Goal: Transaction & Acquisition: Purchase product/service

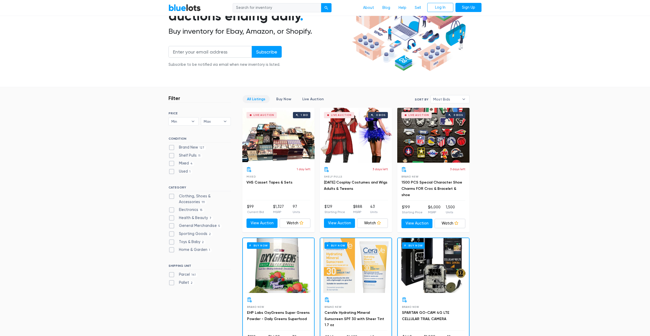
scroll to position [80, 0]
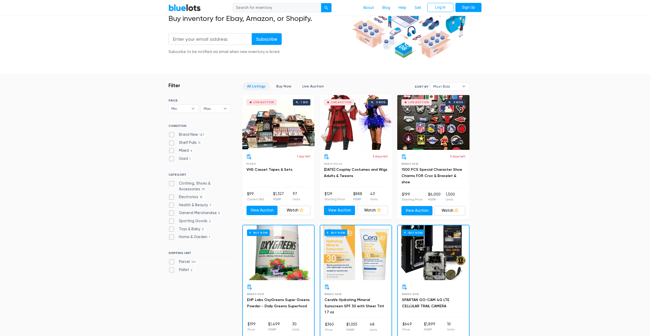
click at [189, 222] on label "Sporting Goods 2" at bounding box center [190, 221] width 44 height 6
click at [172, 221] on Goods"] "Sporting Goods 2" at bounding box center [169, 219] width 3 height 3
checkbox Goods"] "true"
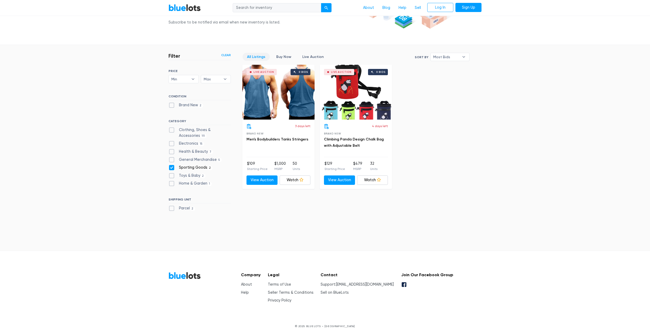
scroll to position [109, 0]
click at [197, 169] on label "Sporting Goods 2" at bounding box center [190, 168] width 44 height 6
click at [172, 168] on Goods"] "Sporting Goods 2" at bounding box center [169, 166] width 3 height 3
checkbox Goods"] "false"
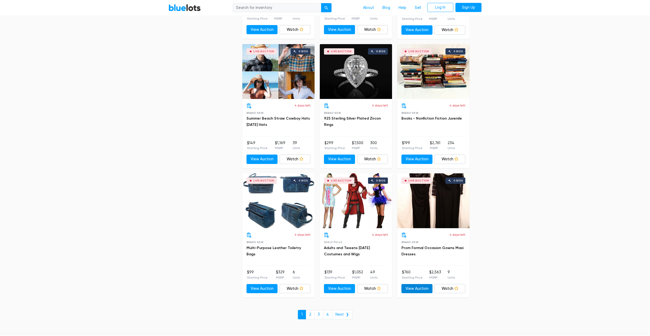
scroll to position [2157, 0]
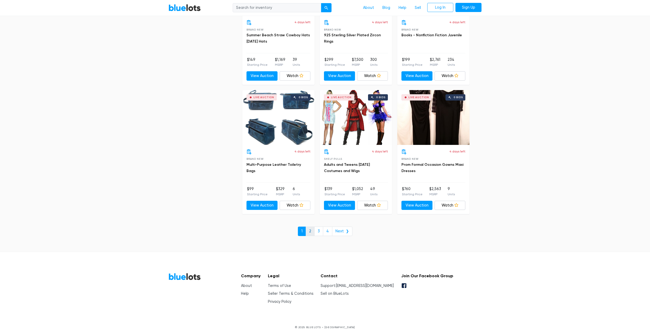
click at [310, 231] on link "2" at bounding box center [310, 230] width 9 height 9
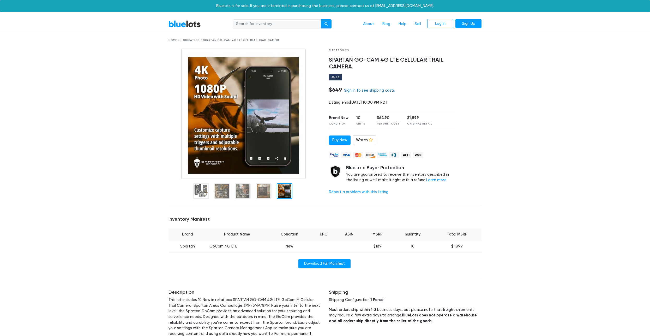
click at [368, 91] on link "Sign in to see shipping costs" at bounding box center [369, 90] width 51 height 4
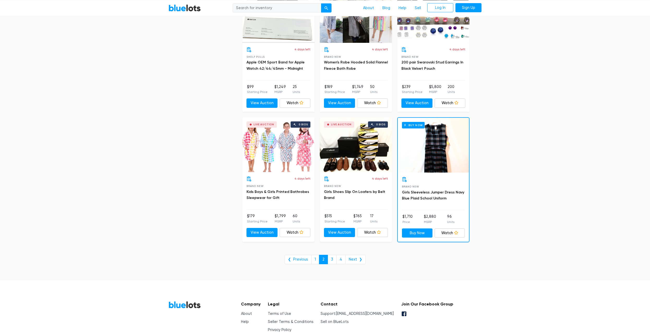
scroll to position [2022, 0]
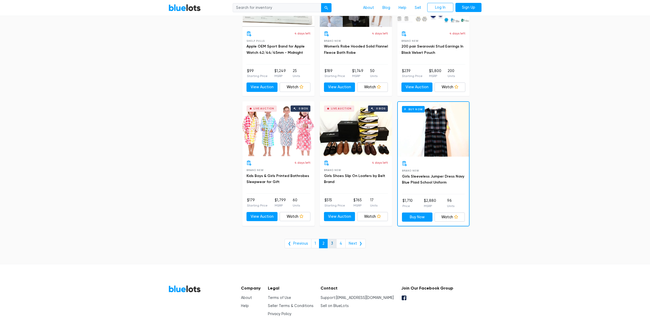
click at [331, 242] on link "3" at bounding box center [332, 243] width 9 height 9
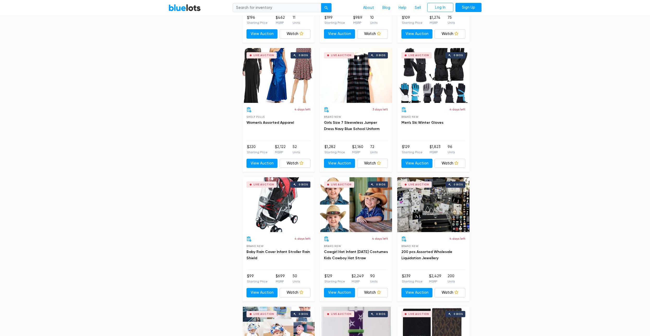
scroll to position [1563, 0]
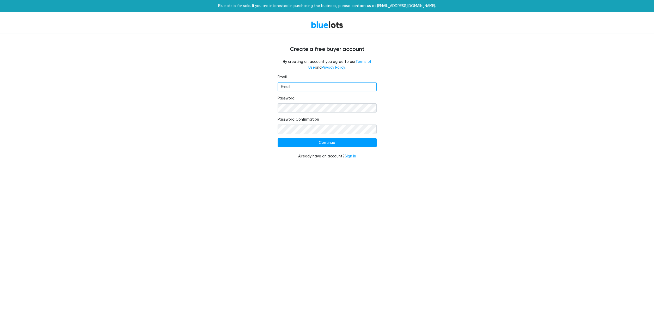
click at [319, 87] on input "Email" at bounding box center [327, 86] width 99 height 9
type input "alvin@yoderscm.com"
click at [320, 142] on input "Continue" at bounding box center [327, 142] width 99 height 9
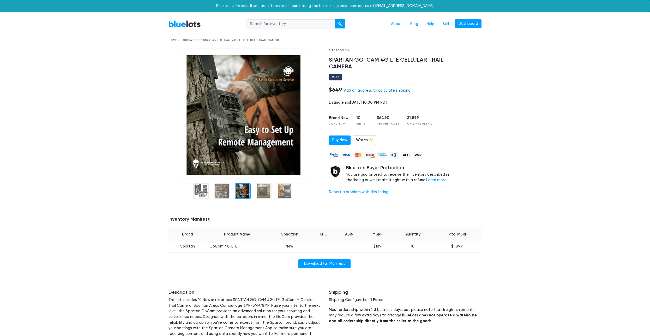
click at [376, 91] on link "Add an address to calculate shipping" at bounding box center [377, 90] width 67 height 4
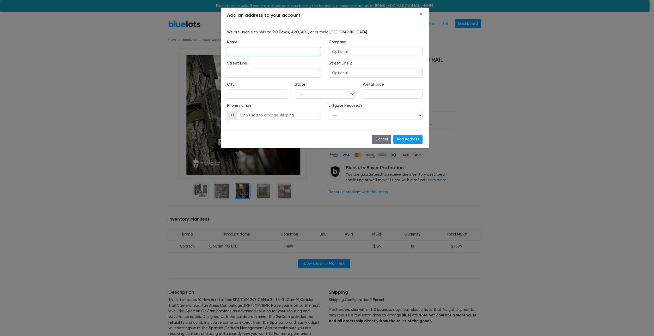
click at [290, 53] on input "text" at bounding box center [274, 51] width 94 height 9
type input "Alvin Yoder"
type input "Yoder's Country Market"
type input "1319 Hindman Byp"
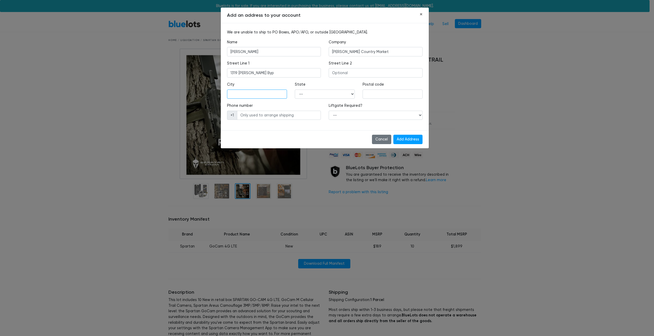
type input "Hindman"
select select "KY"
type input "41822"
type input "6064387707"
click at [329, 111] on select "-- Yes No" at bounding box center [376, 115] width 94 height 9
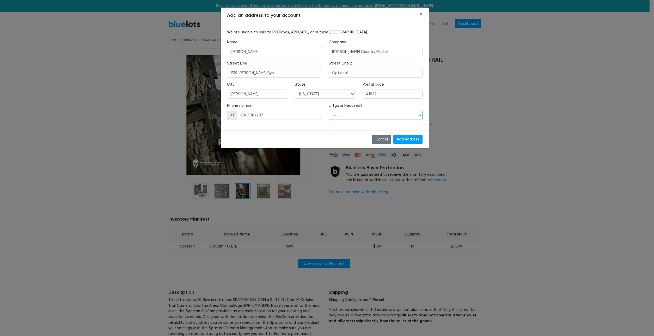
select select "0"
click option "No" at bounding box center [0, 0] width 0 height 0
click at [406, 138] on input "Add Address" at bounding box center [408, 139] width 29 height 9
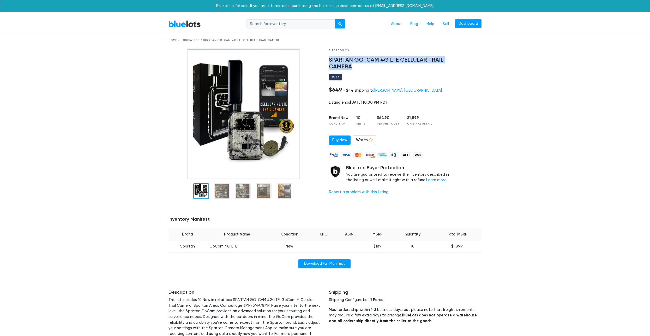
drag, startPoint x: 327, startPoint y: 59, endPoint x: 411, endPoint y: 68, distance: 84.8
click at [411, 68] on div "Electronics SPARTAN GO-CAM 4G LTE CELLULAR TRAIL CAMERA 70 $649 + $44 shipping …" at bounding box center [392, 125] width 134 height 153
click at [202, 187] on div at bounding box center [201, 191] width 16 height 16
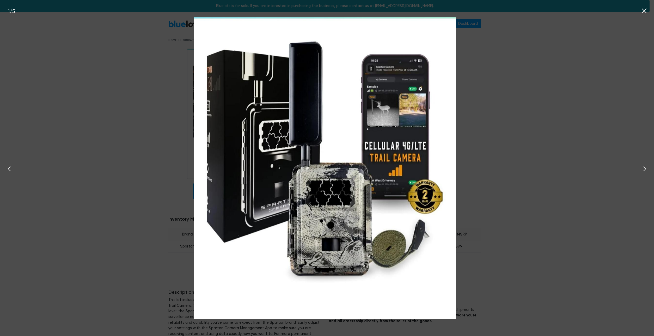
click at [484, 103] on div "1 / 5" at bounding box center [327, 168] width 654 height 336
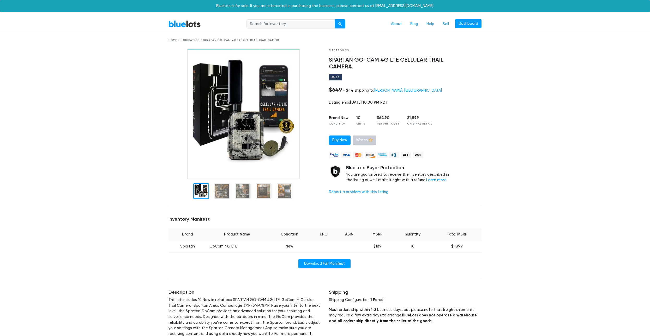
click at [369, 141] on icon at bounding box center [371, 140] width 4 height 4
